Goal: Obtain resource: Download file/media

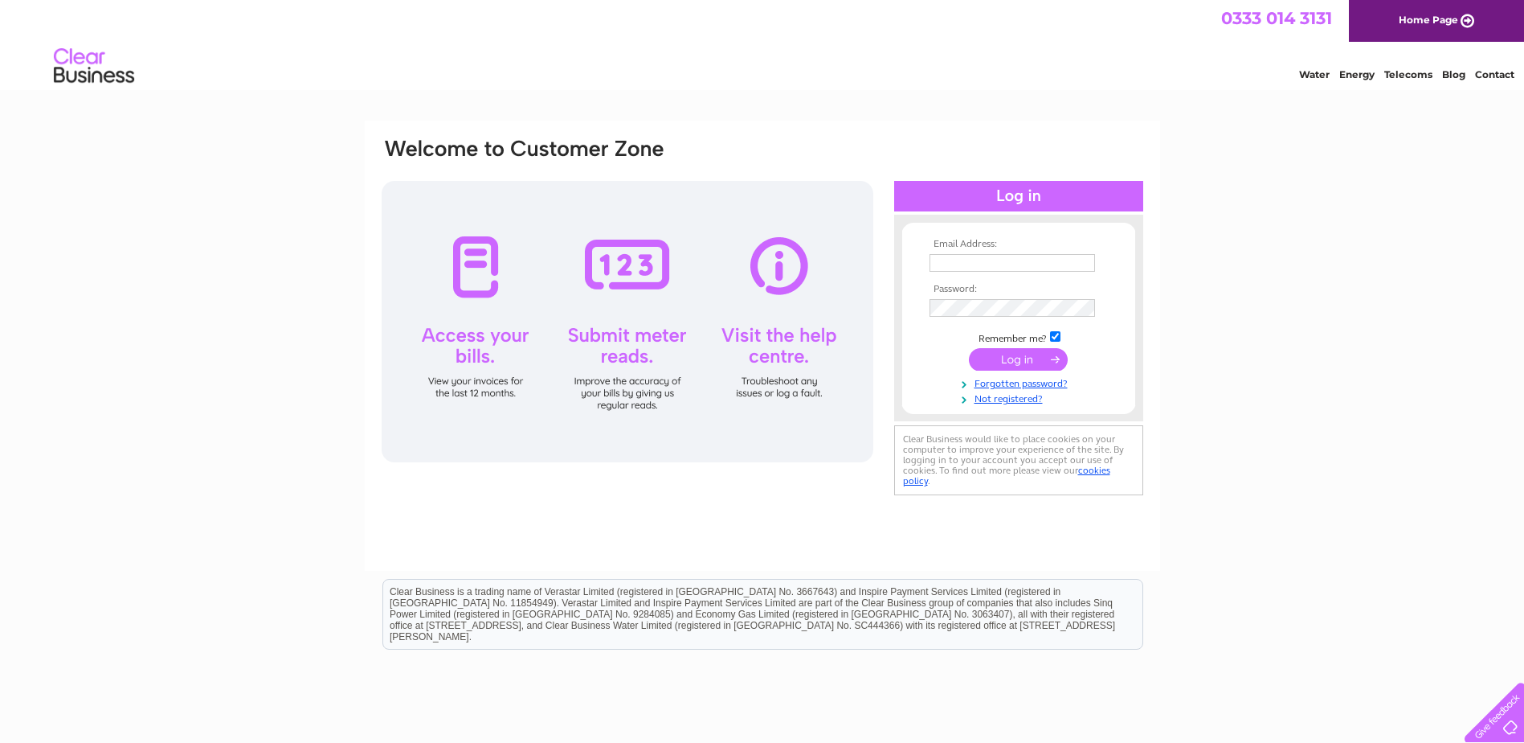
click at [977, 268] on input "text" at bounding box center [1013, 263] width 166 height 18
paste input "[EMAIL_ADDRESS][DOMAIN_NAME]"
type input "[EMAIL_ADDRESS][DOMAIN_NAME]"
click at [1029, 364] on input "submit" at bounding box center [1018, 361] width 99 height 23
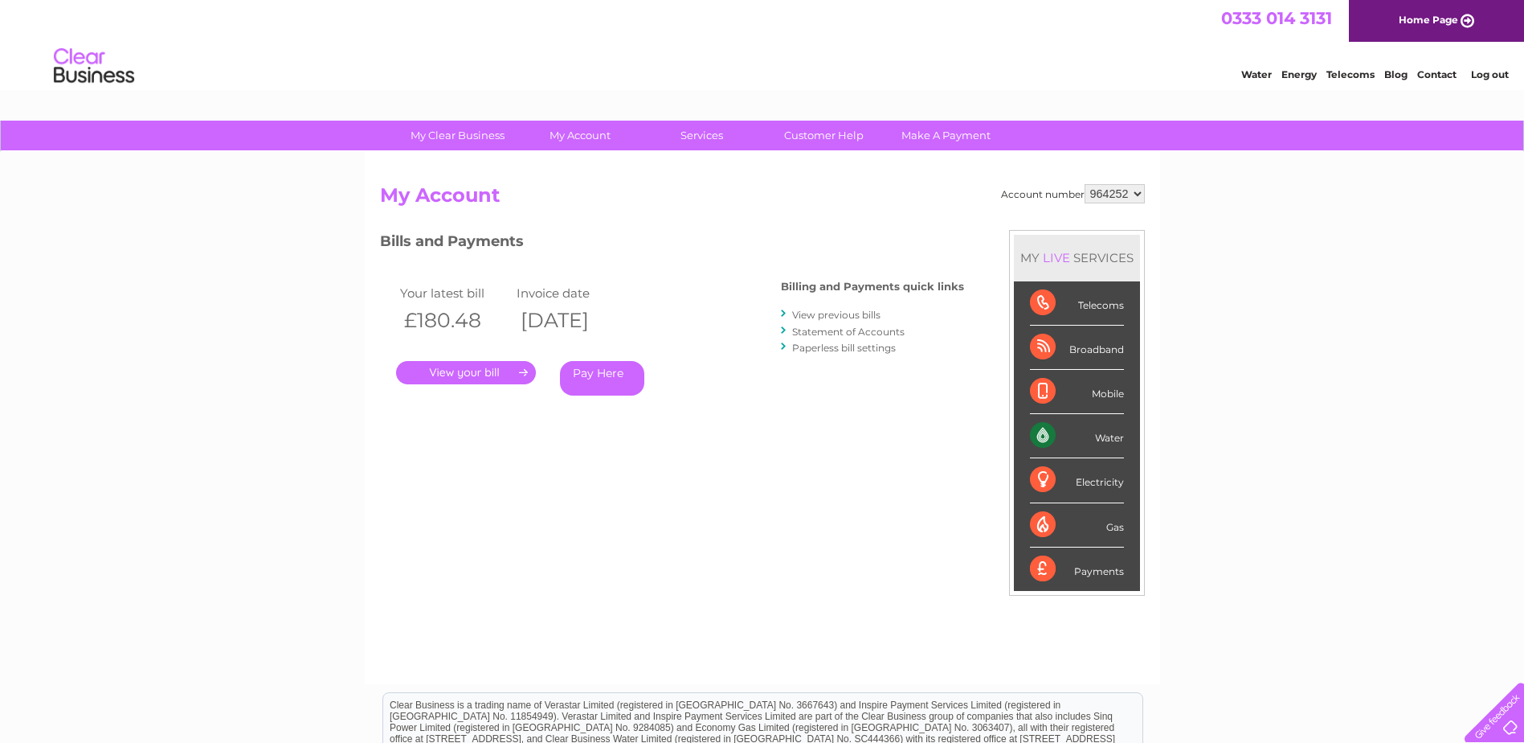
click at [492, 377] on link "." at bounding box center [466, 372] width 140 height 23
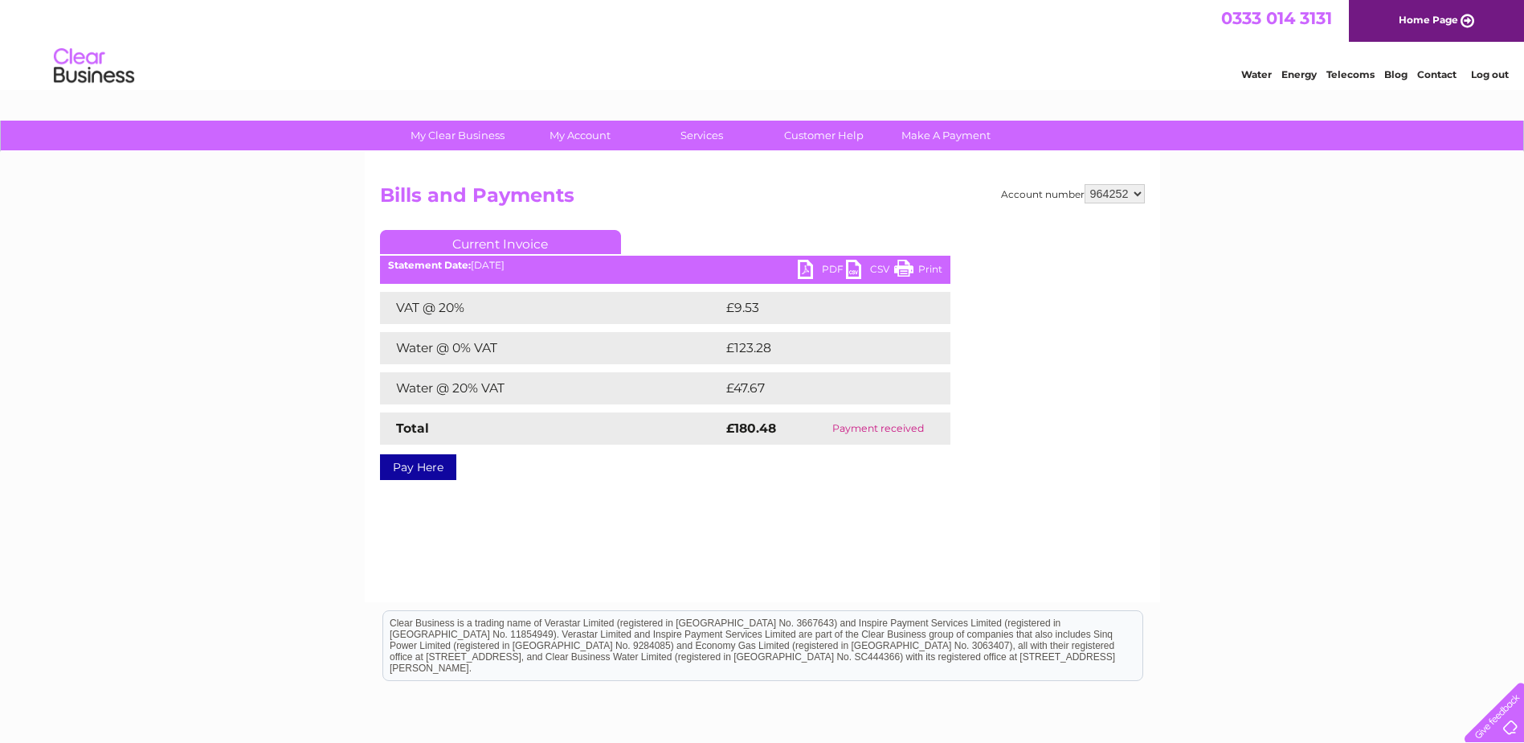
click at [510, 242] on link "Current Invoice" at bounding box center [500, 242] width 241 height 24
click at [806, 268] on link "PDF" at bounding box center [822, 271] width 48 height 23
click at [1494, 71] on link "Log out" at bounding box center [1490, 74] width 38 height 12
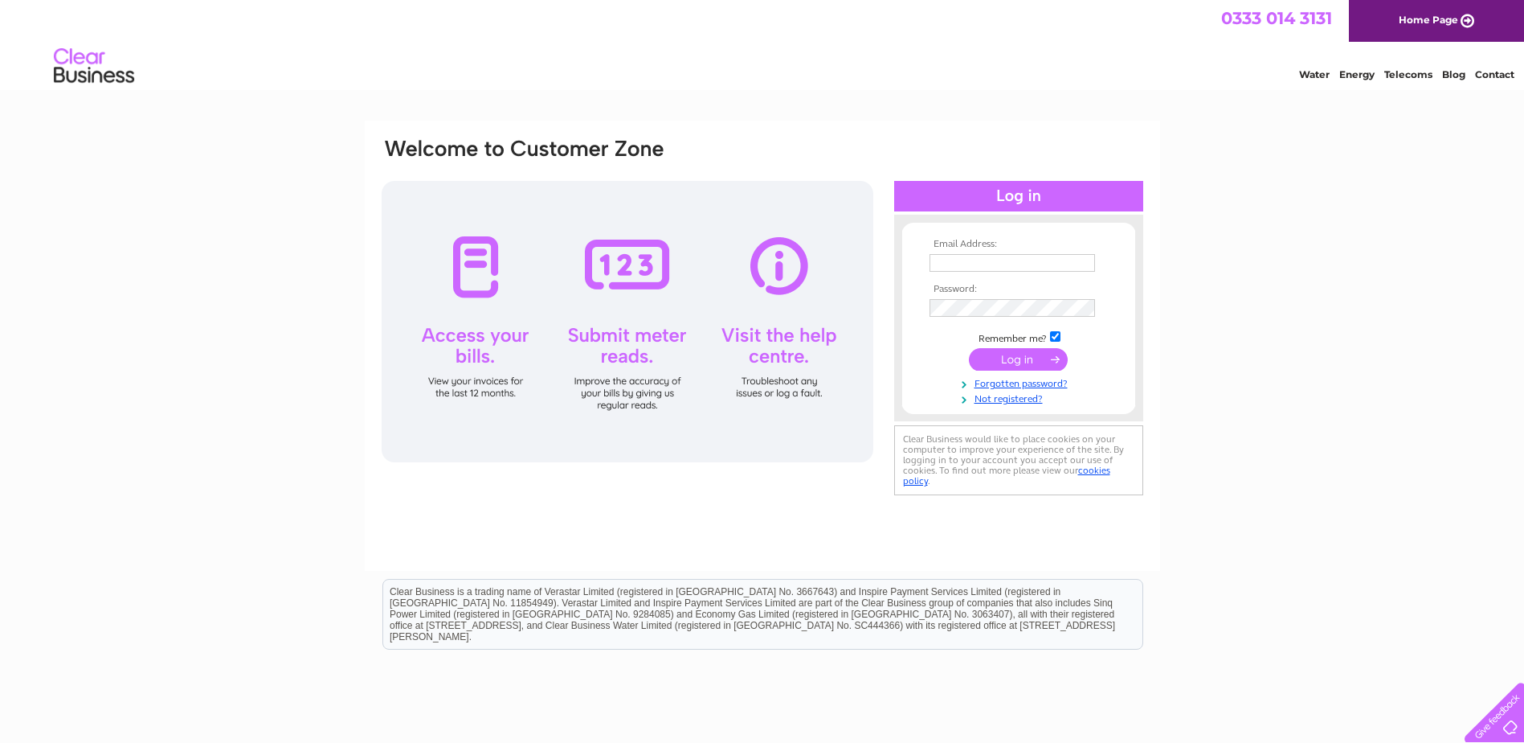
click at [988, 264] on input "text" at bounding box center [1013, 263] width 166 height 18
paste input "info@vitadentalspa.co.uk"
type input "info@vitadentalspa.co.uk"
click at [1020, 358] on input "submit" at bounding box center [1018, 361] width 99 height 23
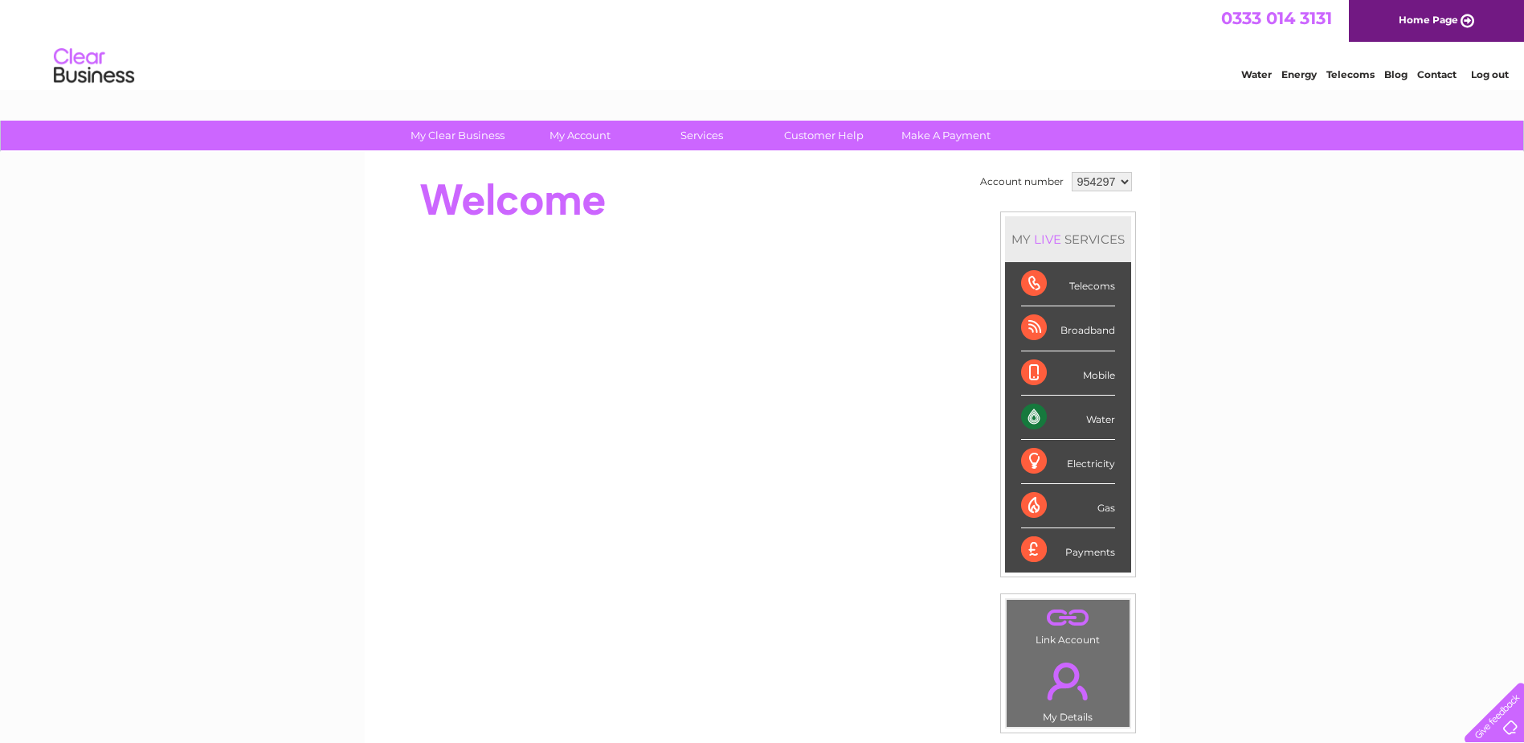
click at [1304, 320] on div "My Clear Business Login Details My Details My Preferences Link Account My Accou…" at bounding box center [762, 572] width 1524 height 903
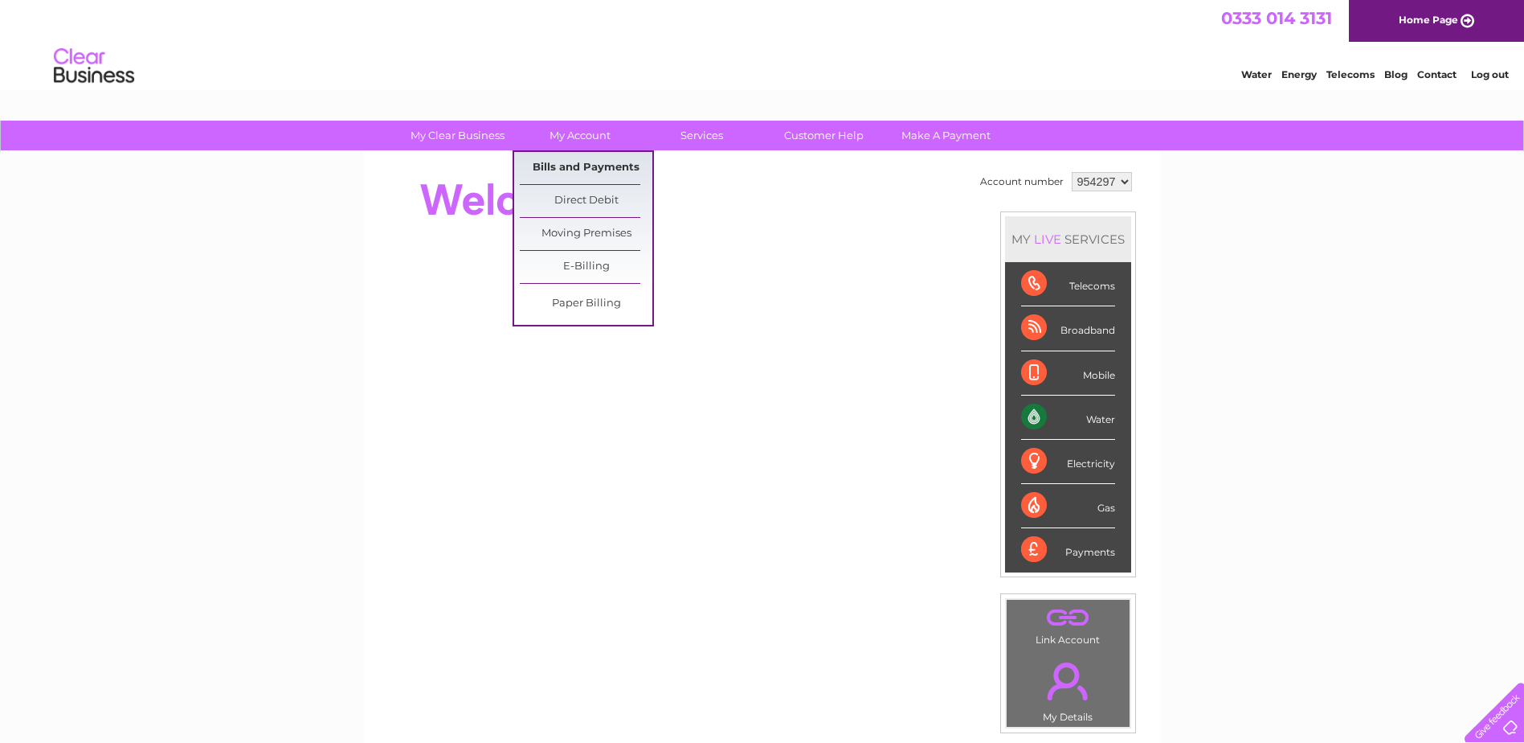
click at [588, 167] on link "Bills and Payments" at bounding box center [586, 168] width 133 height 32
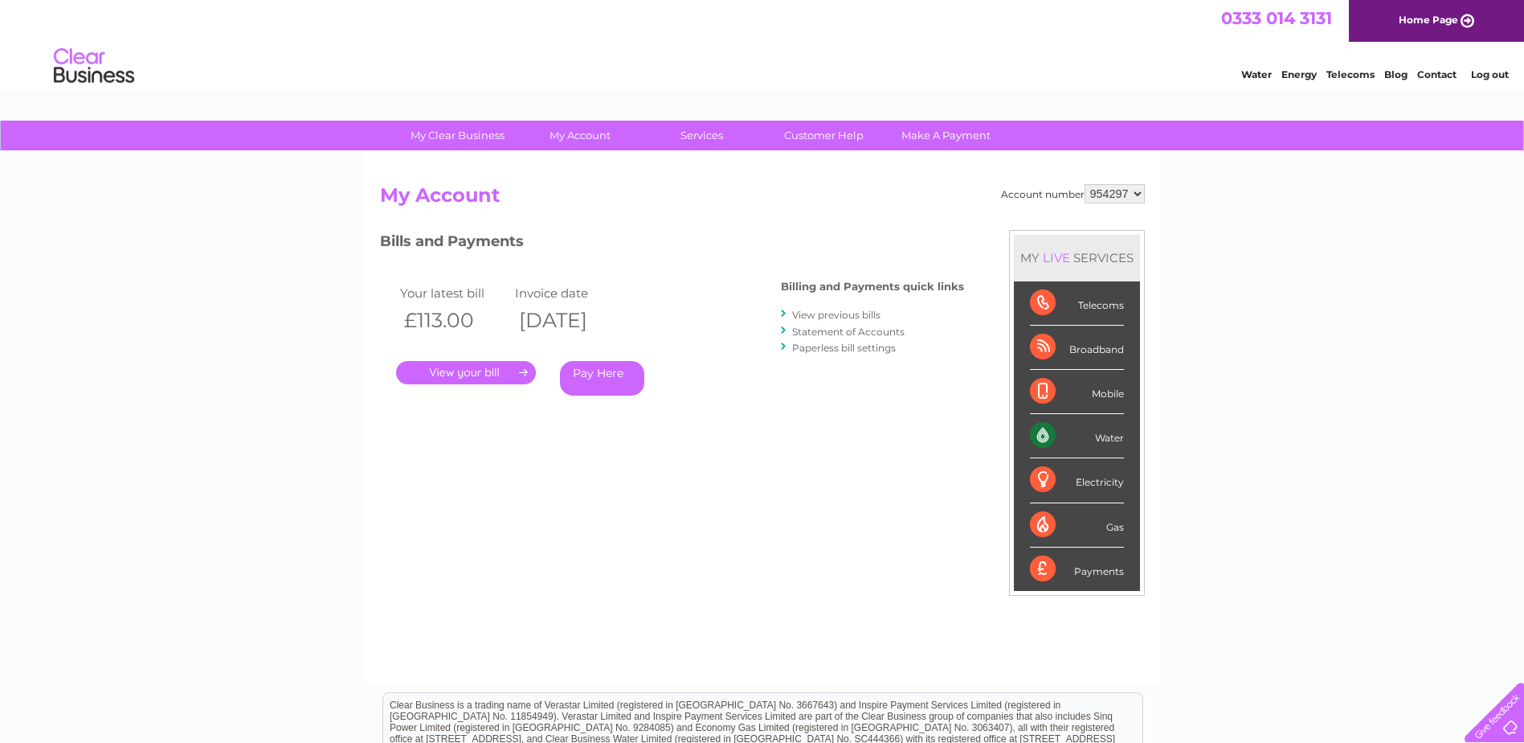
click at [492, 373] on link "." at bounding box center [466, 372] width 140 height 23
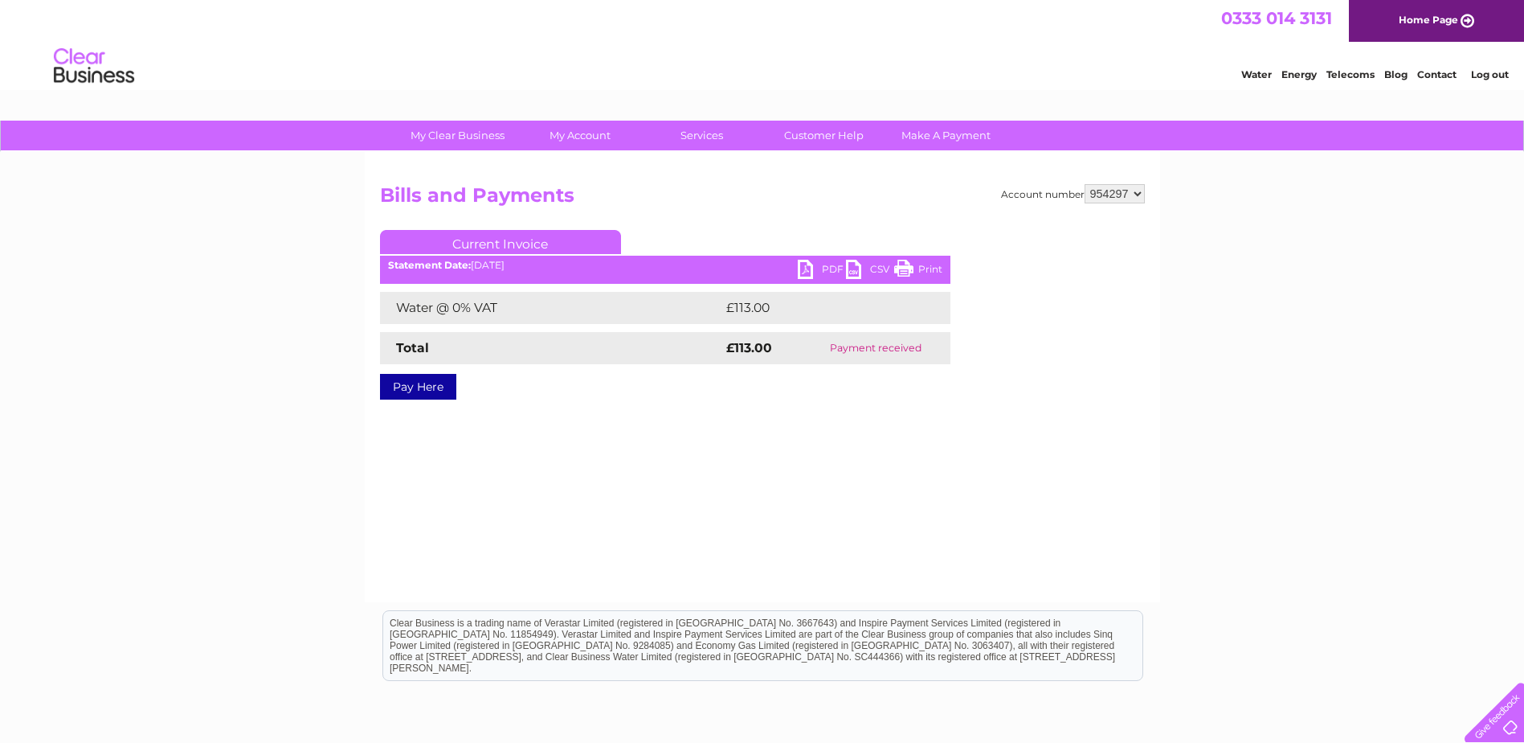
click at [824, 269] on link "PDF" at bounding box center [822, 271] width 48 height 23
